Goal: Information Seeking & Learning: Compare options

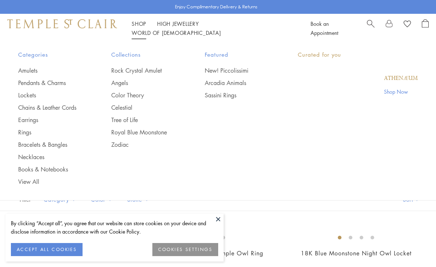
click at [138, 27] on link "Shop Shop" at bounding box center [139, 23] width 15 height 7
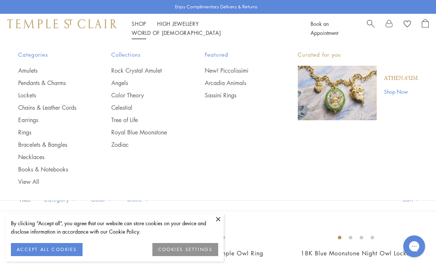
click at [390, 27] on link at bounding box center [389, 28] width 7 height 18
click at [389, 27] on link at bounding box center [389, 28] width 7 height 18
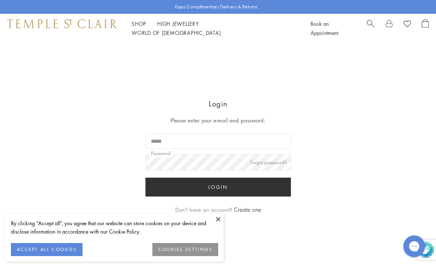
click at [52, 137] on div "Login Please enter your e-mail and password: Email Password Forgot password? Lo…" at bounding box center [218, 162] width 436 height 180
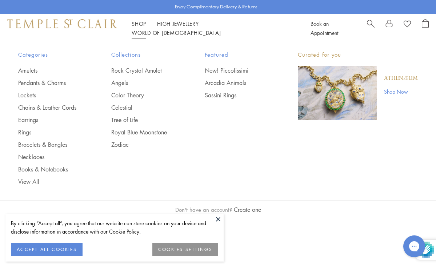
click at [138, 27] on link "Shop Shop" at bounding box center [139, 23] width 15 height 7
click at [121, 106] on link "Celestial" at bounding box center [143, 108] width 64 height 8
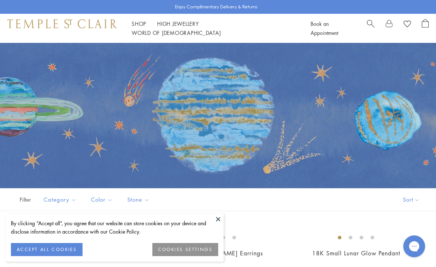
click at [217, 217] on button at bounding box center [218, 219] width 11 height 11
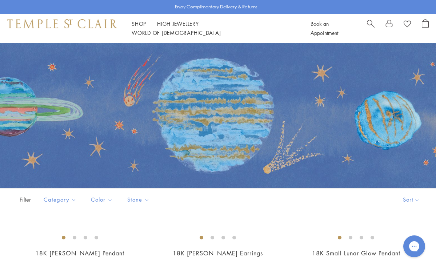
click at [370, 27] on span "Search" at bounding box center [371, 23] width 8 height 8
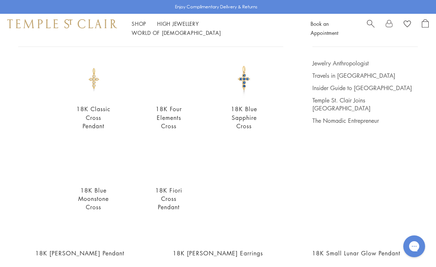
scroll to position [53, 0]
type input "*****"
click at [243, 109] on link "18K Blue Sapphire Cross" at bounding box center [244, 118] width 26 height 25
click at [92, 77] on img at bounding box center [93, 79] width 39 height 39
click at [169, 189] on link "18K Fiori Cross Pendant" at bounding box center [168, 199] width 27 height 25
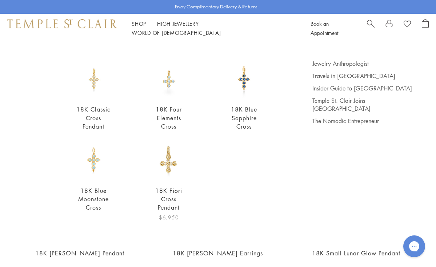
click at [169, 189] on link "18K Fiori Cross Pendant" at bounding box center [168, 199] width 27 height 25
click at [166, 108] on link "18K Four Elements Cross" at bounding box center [169, 118] width 26 height 25
click at [96, 189] on link "18K Blue Moonstone Cross" at bounding box center [93, 199] width 31 height 25
click at [247, 110] on link "18K Blue Sapphire Cross" at bounding box center [244, 118] width 26 height 25
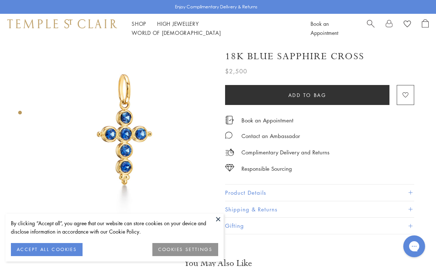
click at [219, 219] on button at bounding box center [218, 219] width 11 height 11
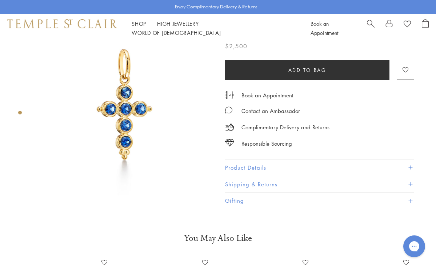
scroll to position [20, 0]
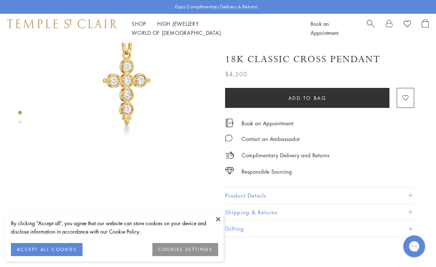
scroll to position [57, 0]
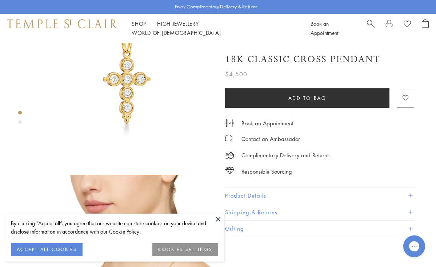
click at [217, 219] on button at bounding box center [218, 219] width 11 height 11
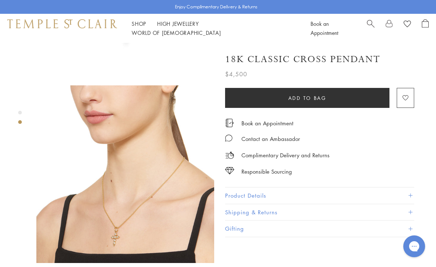
scroll to position [147, 0]
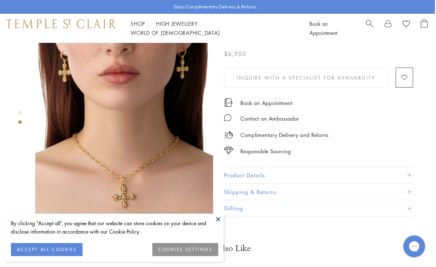
scroll to position [187, 1]
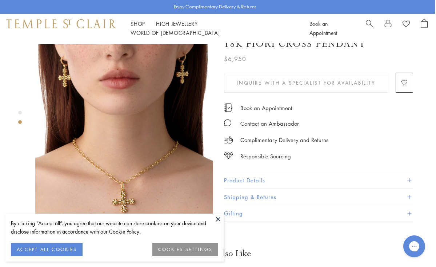
click at [410, 179] on span at bounding box center [409, 181] width 4 height 4
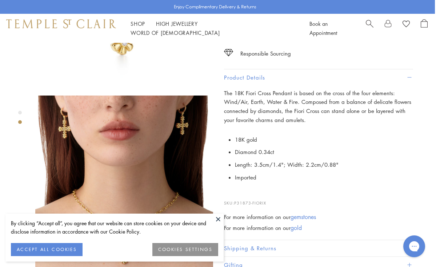
scroll to position [137, 1]
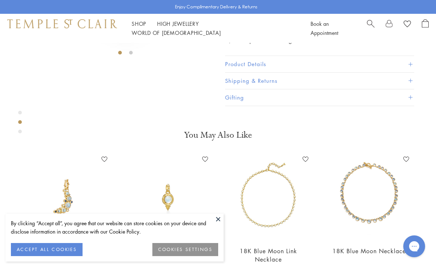
scroll to position [167, 0]
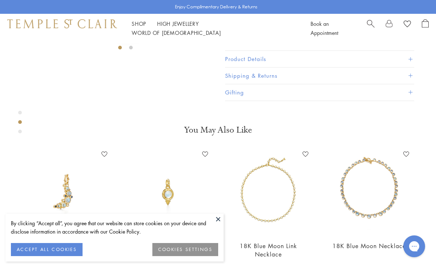
click at [410, 61] on span at bounding box center [411, 59] width 4 height 4
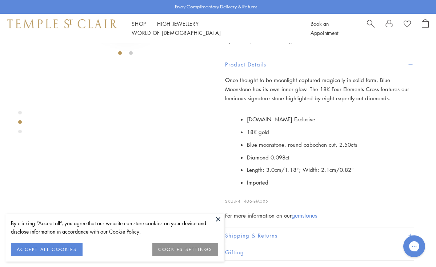
scroll to position [166, 0]
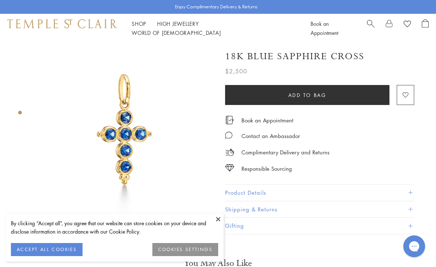
scroll to position [43, 0]
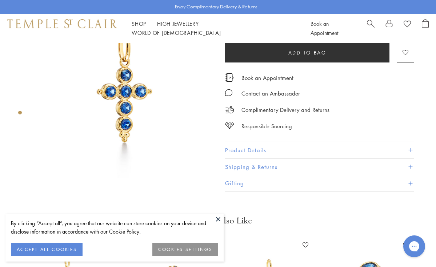
click at [219, 219] on button at bounding box center [218, 219] width 11 height 11
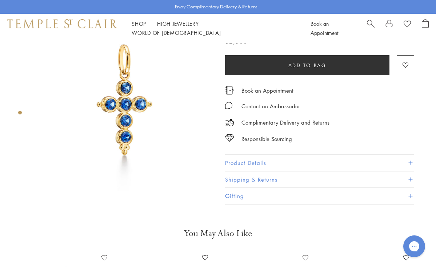
scroll to position [25, 0]
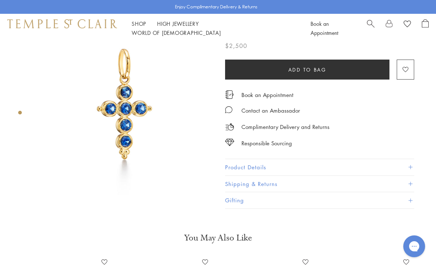
click at [410, 166] on span at bounding box center [411, 168] width 4 height 4
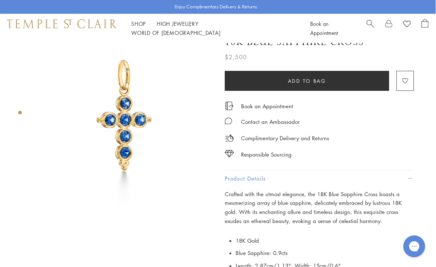
scroll to position [14, 1]
